Goal: Find specific page/section

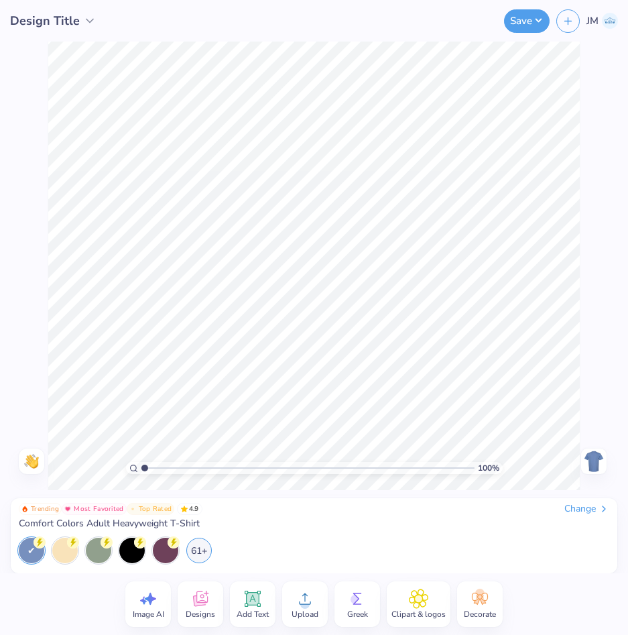
click at [194, 606] on icon at bounding box center [200, 598] width 20 height 20
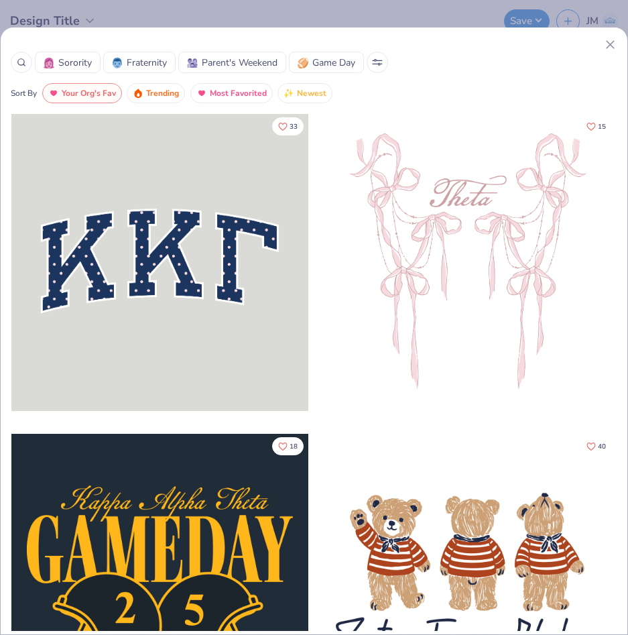
click at [25, 61] on icon at bounding box center [21, 62] width 9 height 9
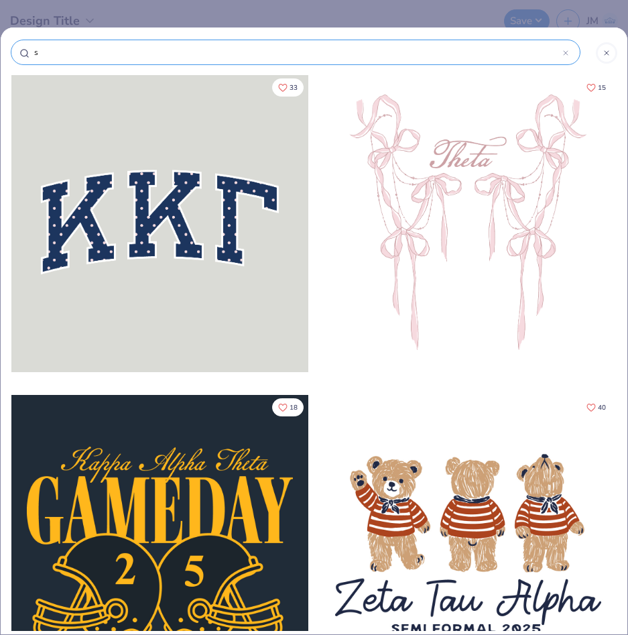
type input "st"
type input "sta"
type input "star"
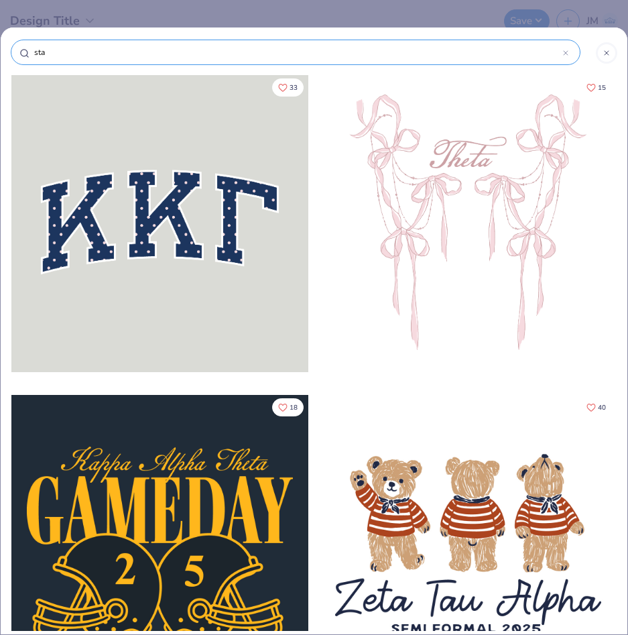
type input "star"
type input "stars"
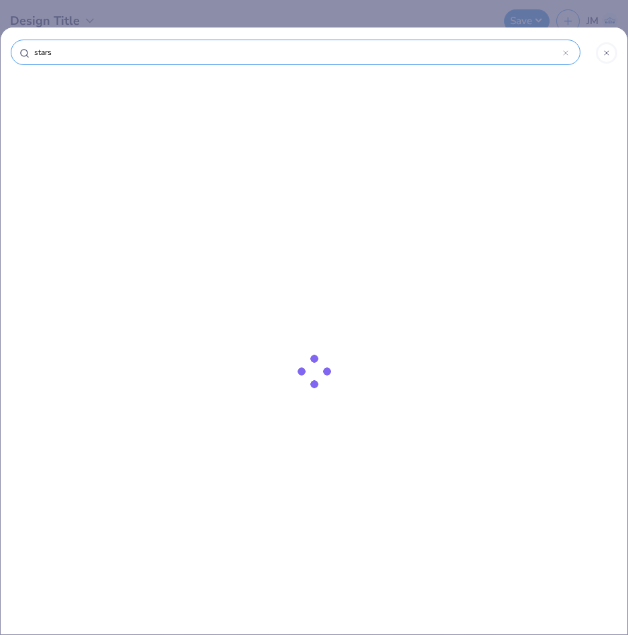
type input "stars"
